Goal: Browse casually

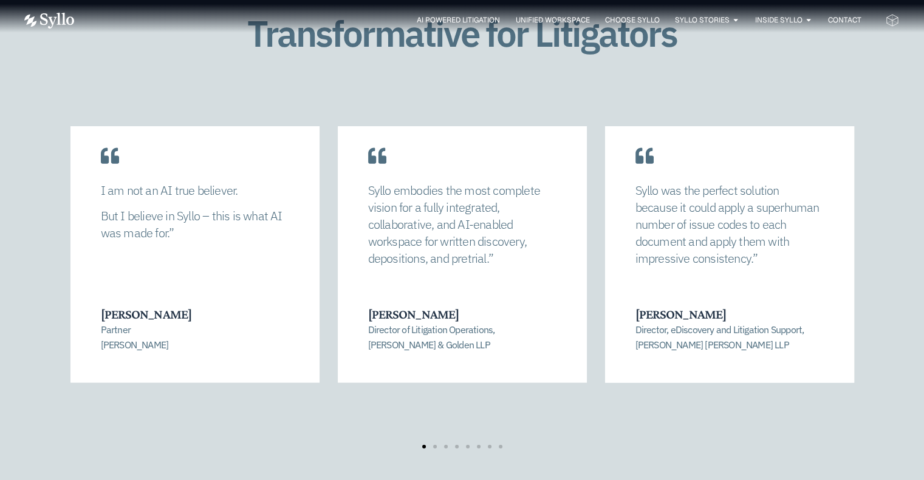
scroll to position [2550, 0]
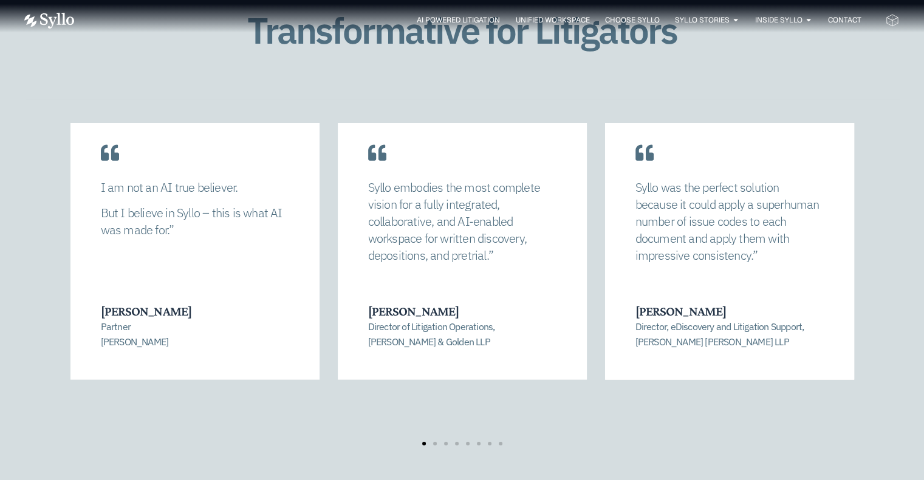
click at [894, 264] on div "[PERSON_NAME] allowed us to completely recalibrate our strategy and find a mana…" at bounding box center [462, 284] width 874 height 323
click at [432, 442] on div at bounding box center [461, 444] width 87 height 4
click at [435, 410] on div "[PERSON_NAME] allowed us to completely recalibrate our strategy and find a mana…" at bounding box center [461, 284] width 783 height 323
click at [434, 442] on span "Go to slide 2" at bounding box center [435, 444] width 4 height 4
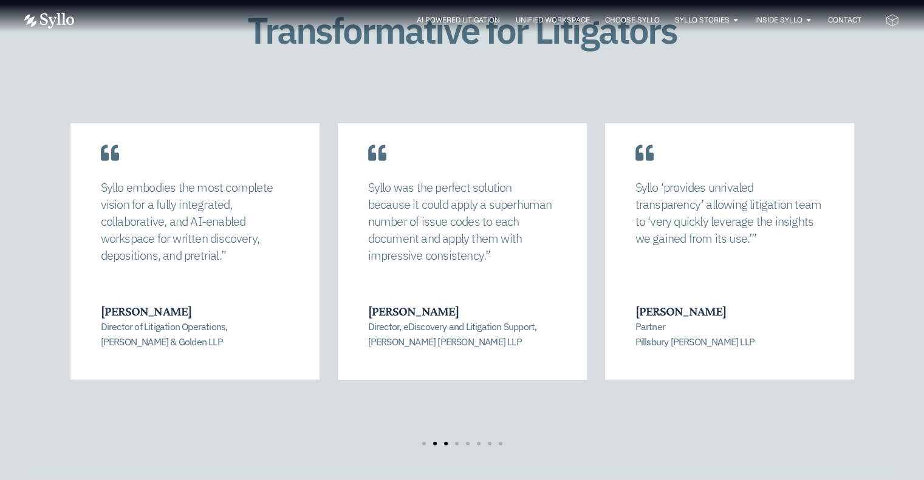
click at [446, 442] on span "Go to slide 3" at bounding box center [446, 444] width 4 height 4
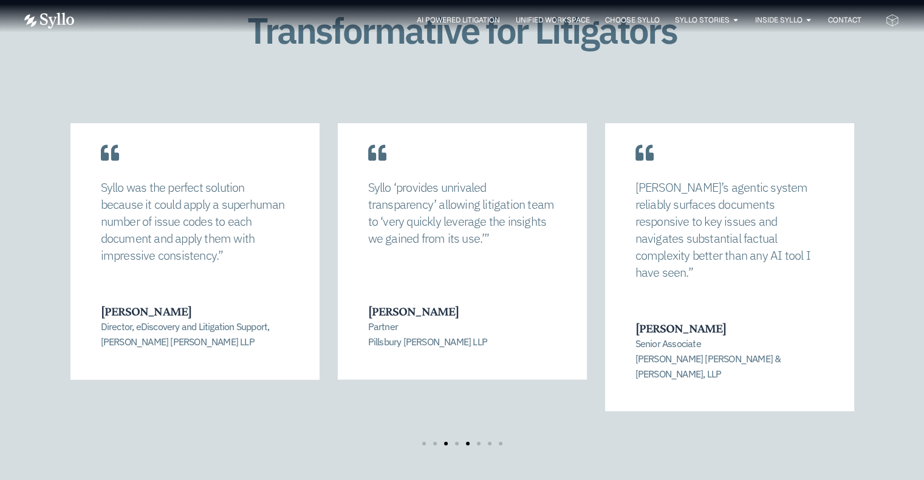
click at [467, 442] on span "Go to slide 5" at bounding box center [468, 444] width 4 height 4
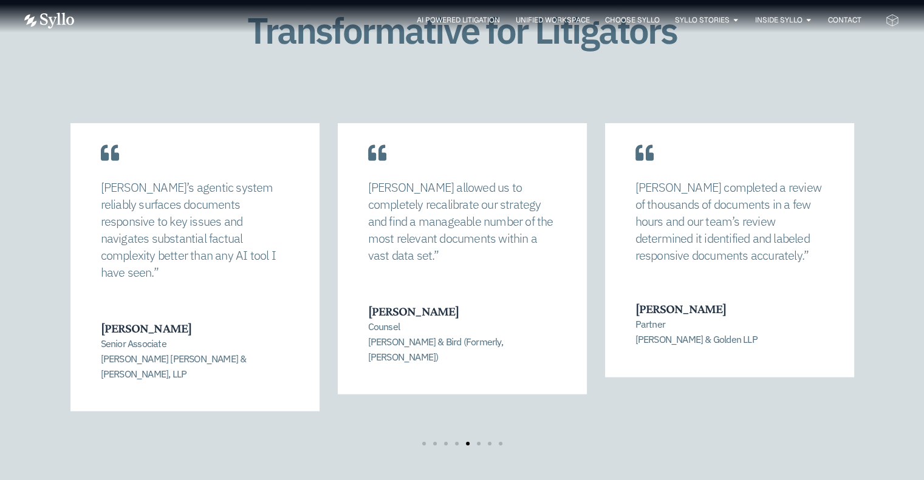
click at [481, 417] on div "[PERSON_NAME] allowed us to completely recalibrate our strategy and find a mana…" at bounding box center [462, 285] width 874 height 372
click at [477, 415] on div "[PERSON_NAME] allowed us to completely recalibrate our strategy and find a mana…" at bounding box center [462, 285] width 874 height 372
click at [477, 442] on span "Go to slide 6" at bounding box center [479, 444] width 4 height 4
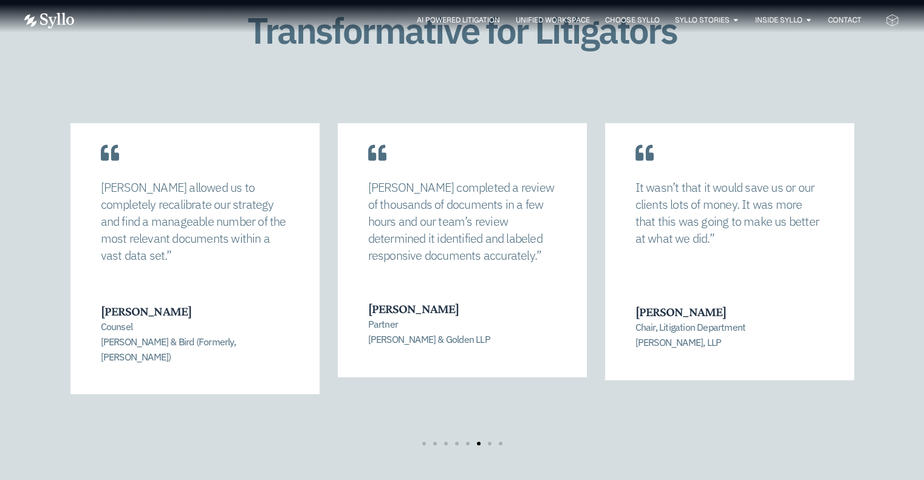
click at [496, 442] on div at bounding box center [461, 444] width 87 height 4
click at [489, 442] on span "Go to slide 7" at bounding box center [490, 444] width 4 height 4
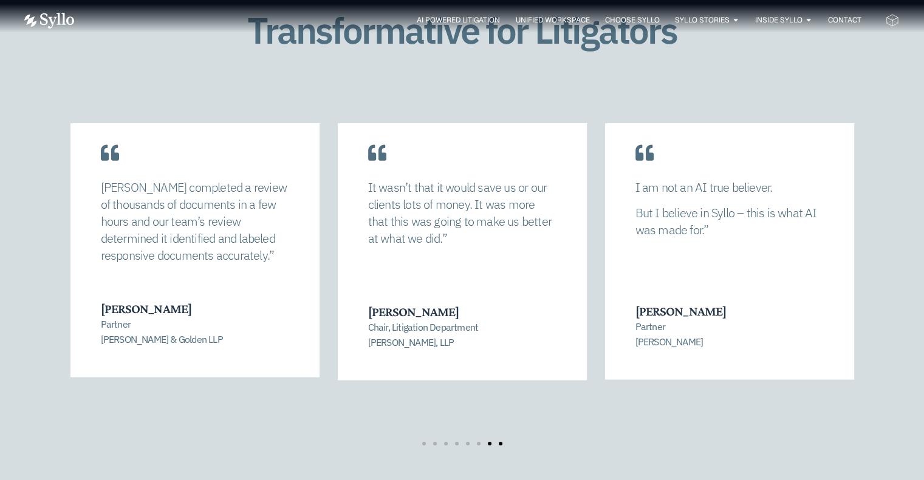
click at [499, 442] on span "Go to slide 8" at bounding box center [501, 444] width 4 height 4
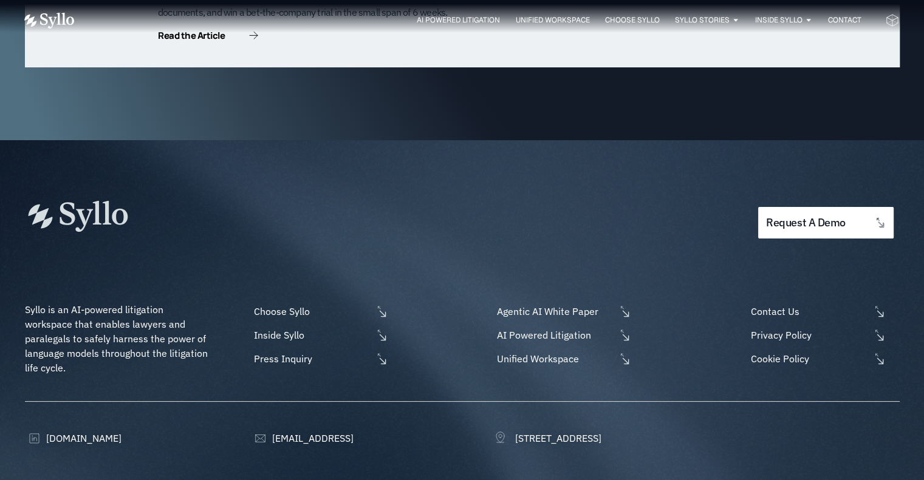
scroll to position [3953, 0]
